Goal: Task Accomplishment & Management: Use online tool/utility

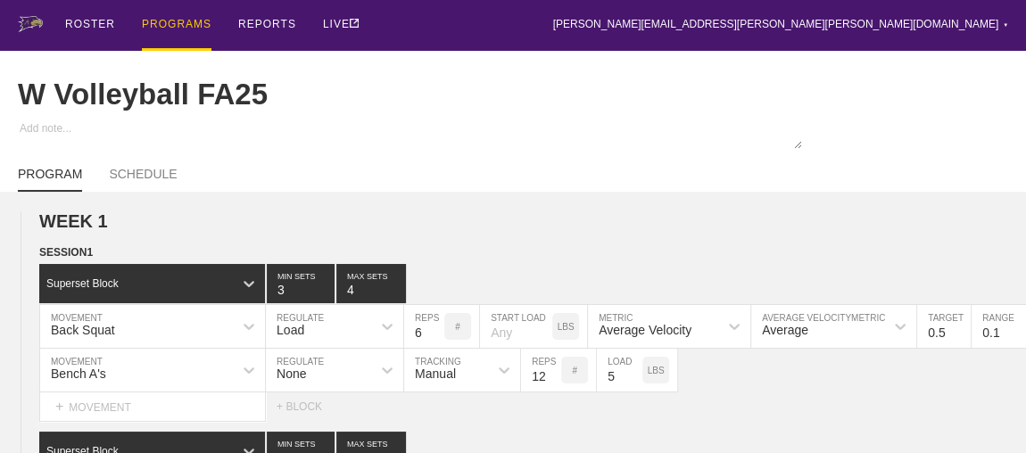
click at [165, 21] on div "PROGRAMS" at bounding box center [177, 25] width 70 height 51
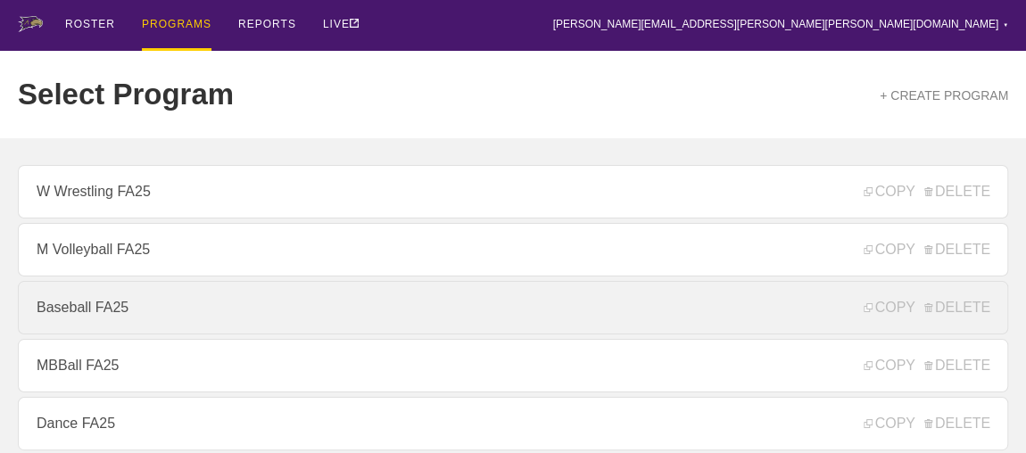
click at [66, 310] on link "Baseball FA25" at bounding box center [513, 308] width 990 height 54
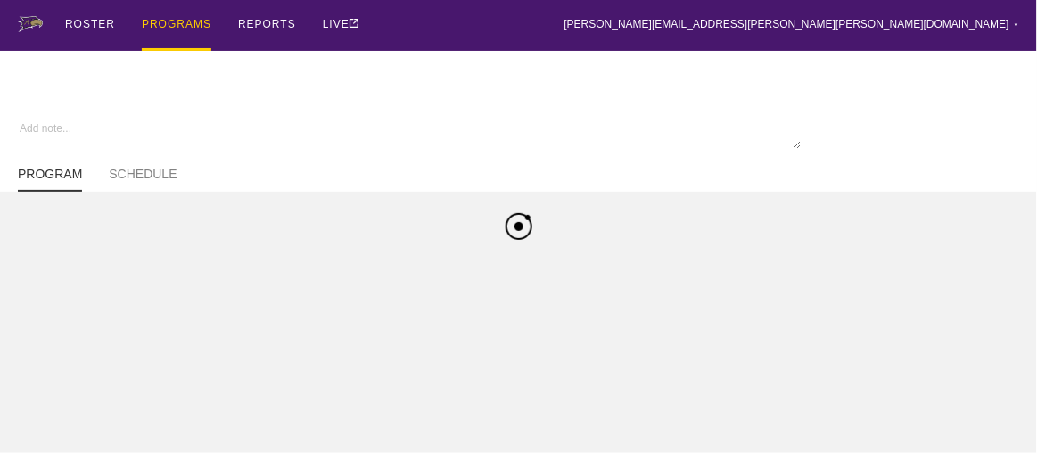
type textarea "x"
type input "Baseball FA25"
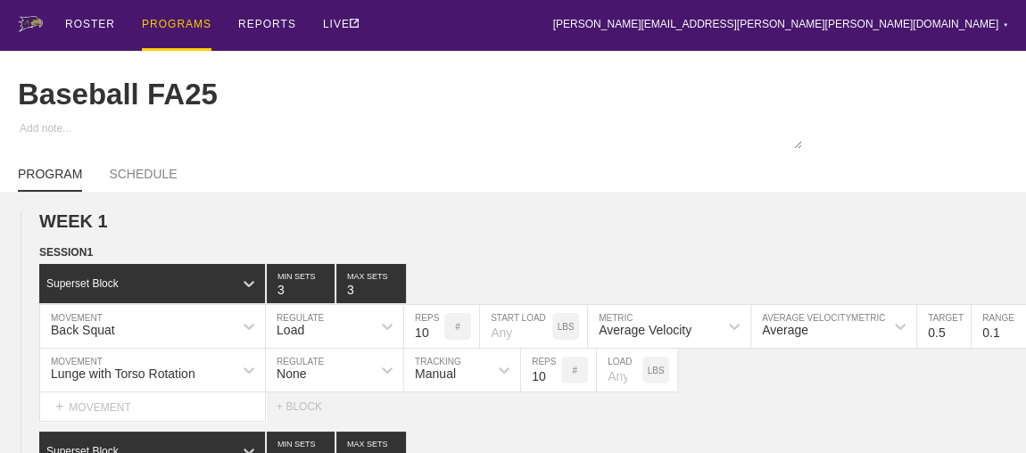
click at [166, 21] on div "PROGRAMS" at bounding box center [177, 25] width 70 height 51
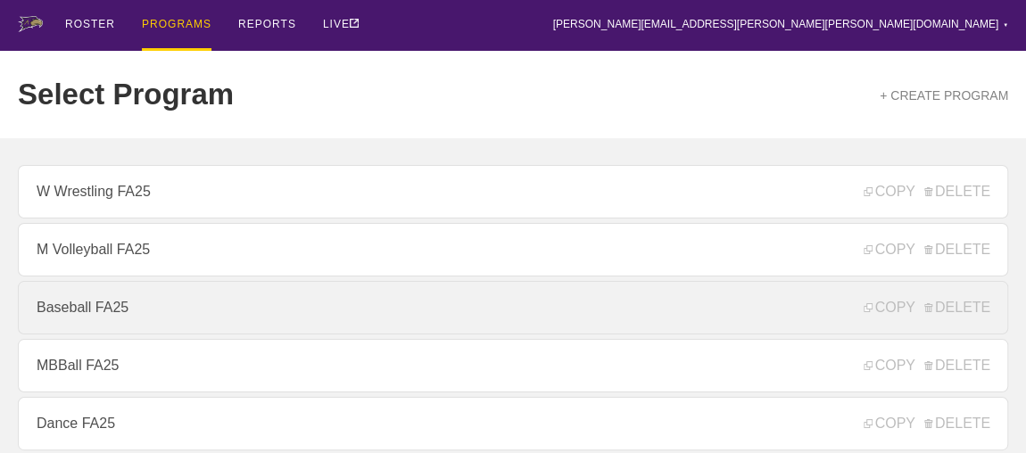
scroll to position [243, 0]
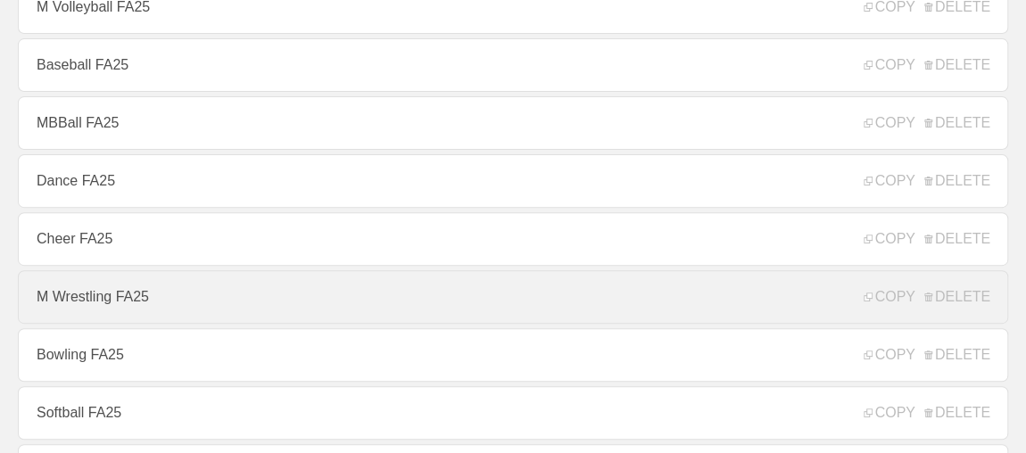
click at [107, 301] on link "M Wrestling FA25" at bounding box center [513, 297] width 990 height 54
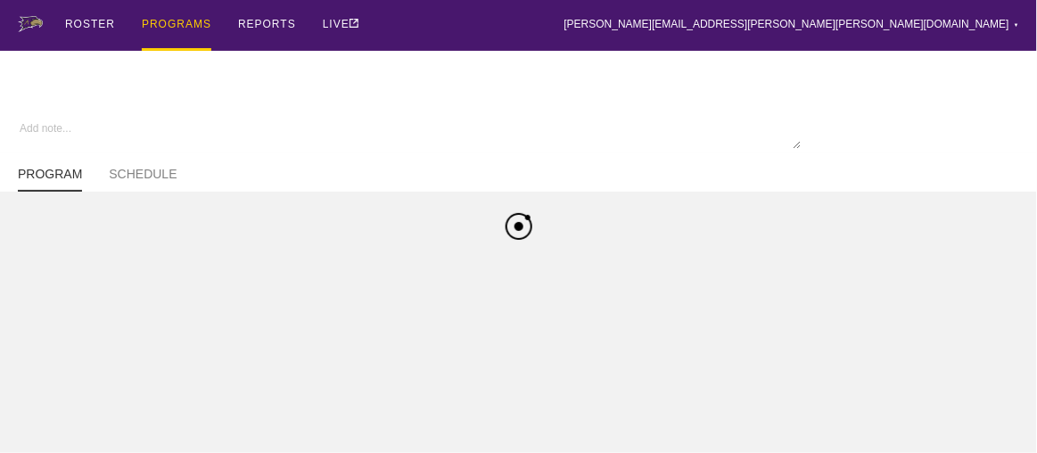
type textarea "x"
type input "M Wrestling FA25"
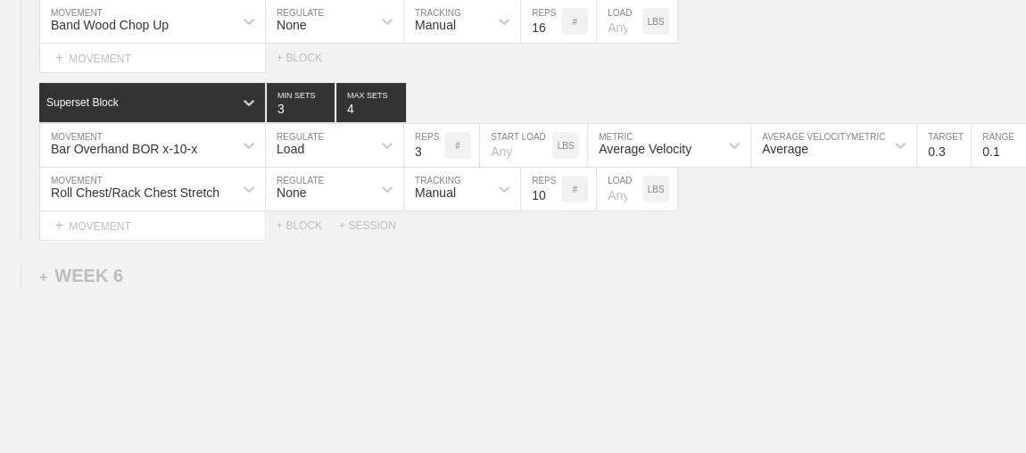
scroll to position [7058, 0]
